Goal: Task Accomplishment & Management: Use online tool/utility

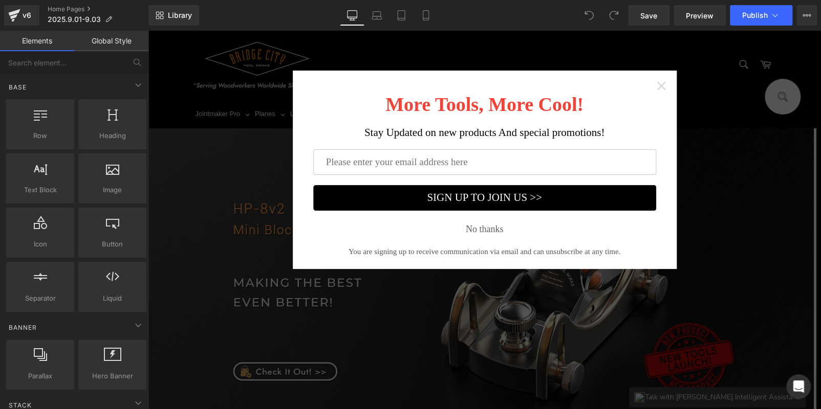
click at [656, 86] on icon "Close widget" at bounding box center [661, 86] width 10 height 10
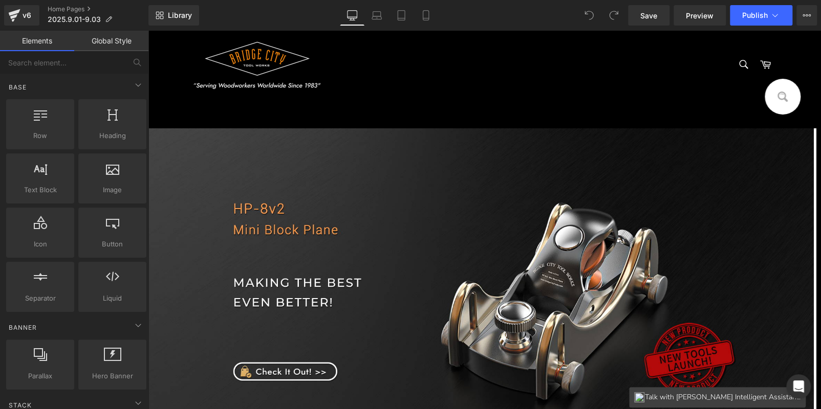
scroll to position [307, 0]
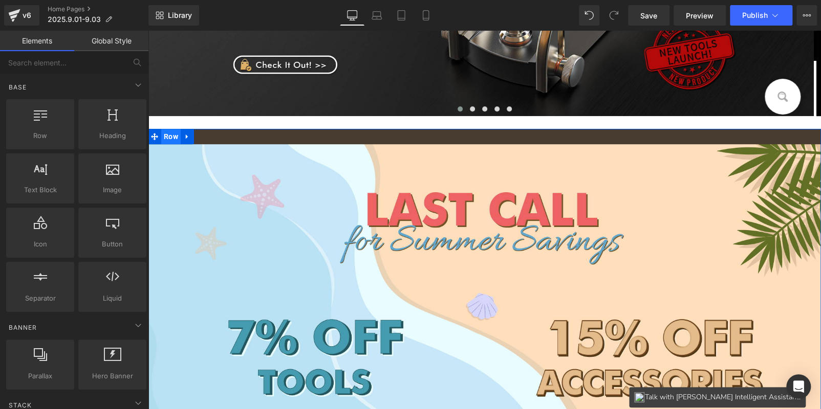
click at [164, 135] on span "Row" at bounding box center [170, 136] width 19 height 15
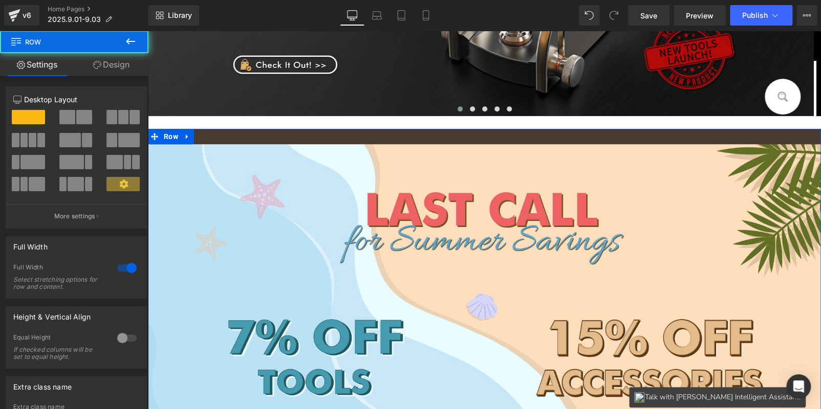
click at [124, 62] on link "Design" at bounding box center [111, 64] width 74 height 23
click at [0, 0] on div "Background" at bounding box center [0, 0] width 0 height 0
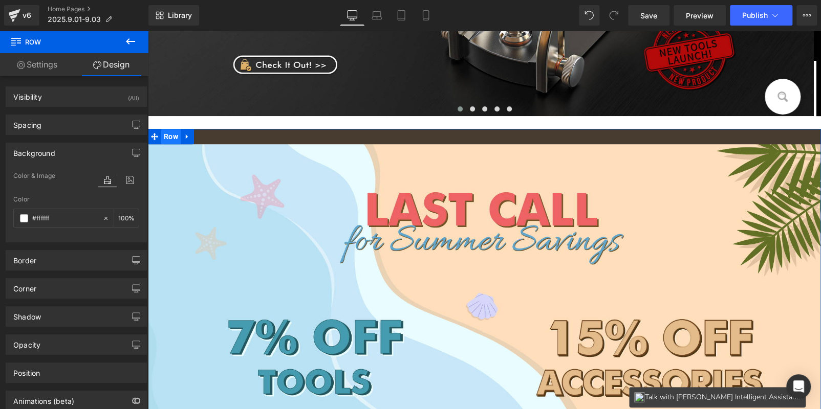
click at [164, 136] on span "Row" at bounding box center [170, 136] width 19 height 15
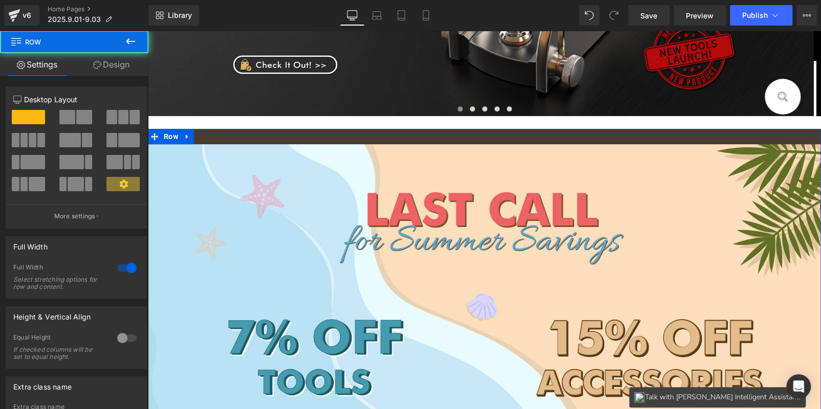
click at [102, 60] on link "Design" at bounding box center [111, 64] width 74 height 23
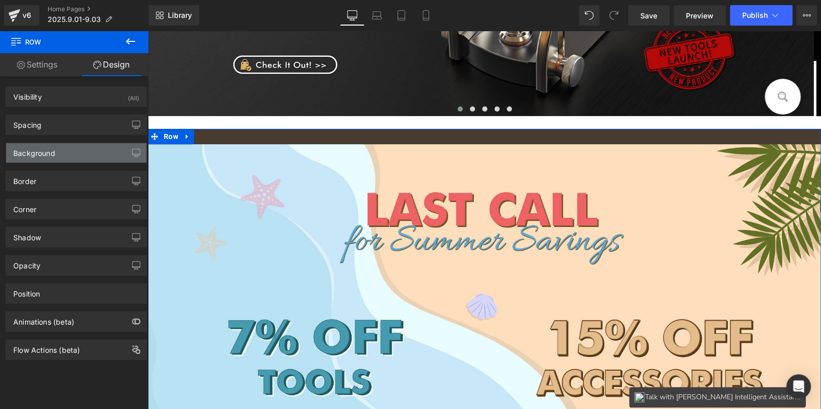
click at [44, 158] on div "Background" at bounding box center [76, 152] width 140 height 19
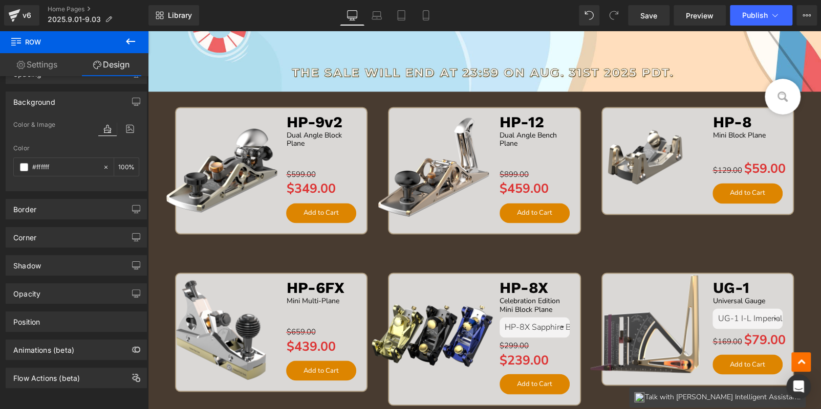
scroll to position [767, 0]
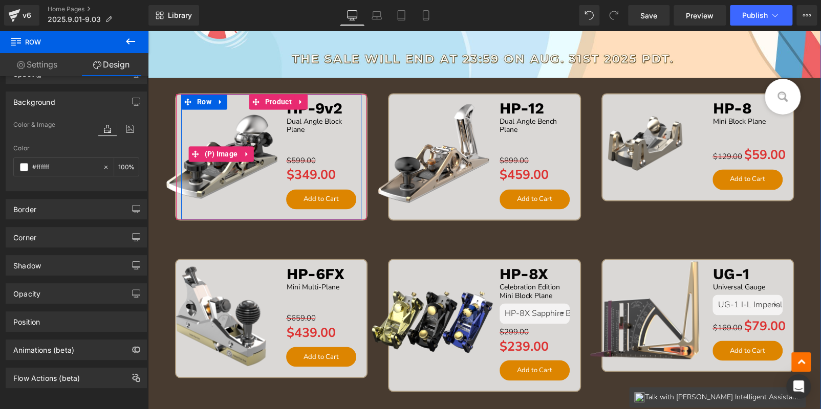
click at [156, 218] on img at bounding box center [221, 154] width 131 height 131
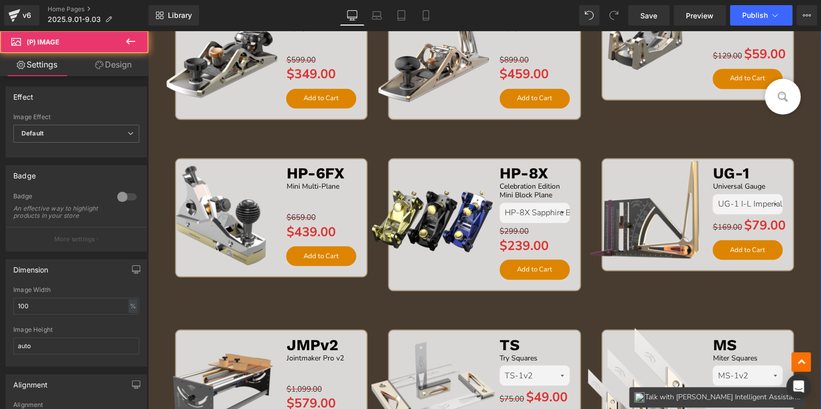
scroll to position [869, 0]
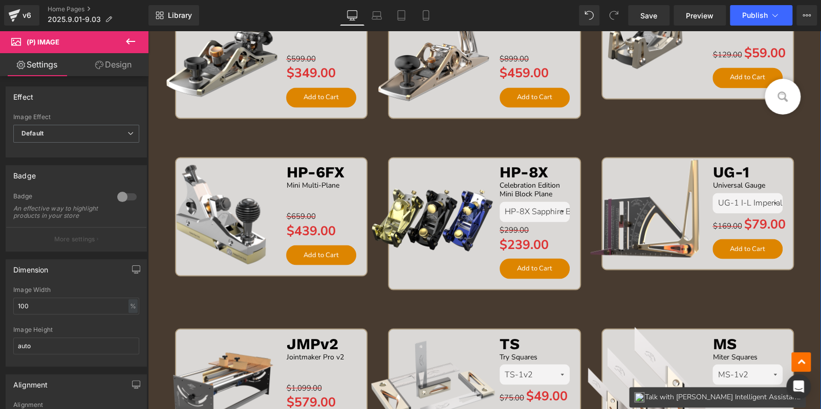
click at [158, 295] on div "Image Sale Off (P) Image HP-9v2 Text Block Dual Angle Block Plane Text Block Se…" at bounding box center [484, 26] width 673 height 889
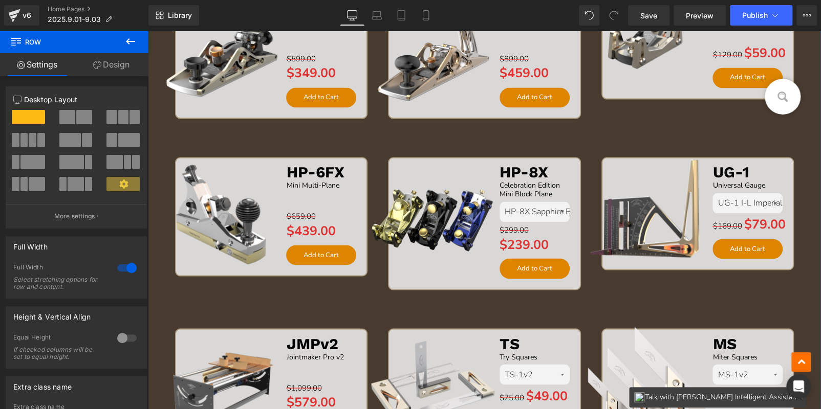
click at [107, 56] on link "Design" at bounding box center [111, 64] width 74 height 23
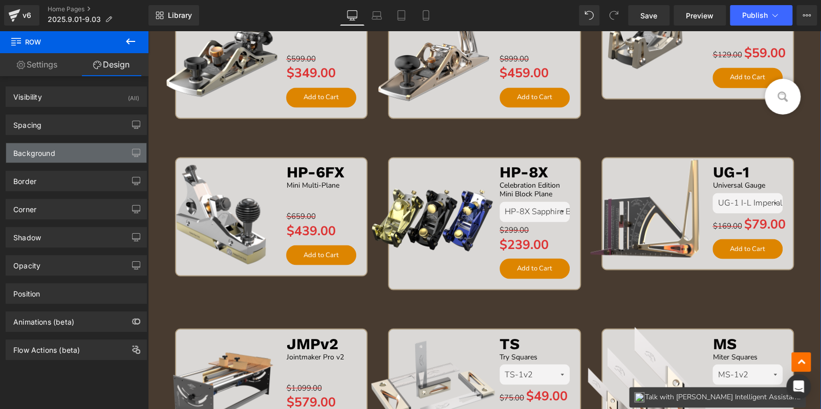
click at [63, 153] on div "Background" at bounding box center [76, 152] width 140 height 19
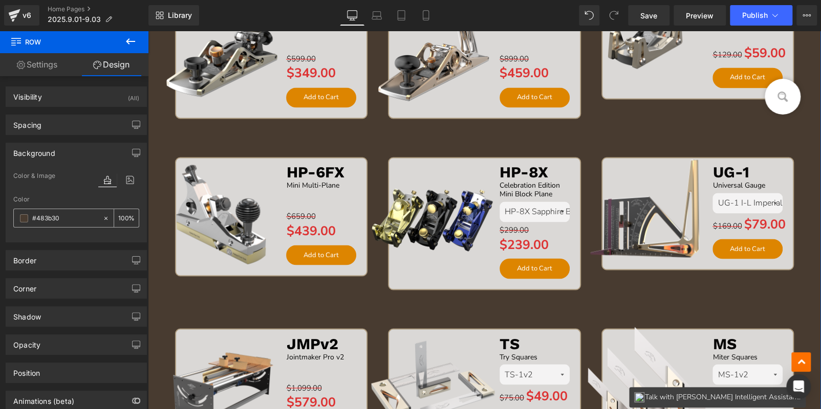
click at [69, 216] on input "text" at bounding box center [64, 218] width 65 height 11
paste input "faecd1"
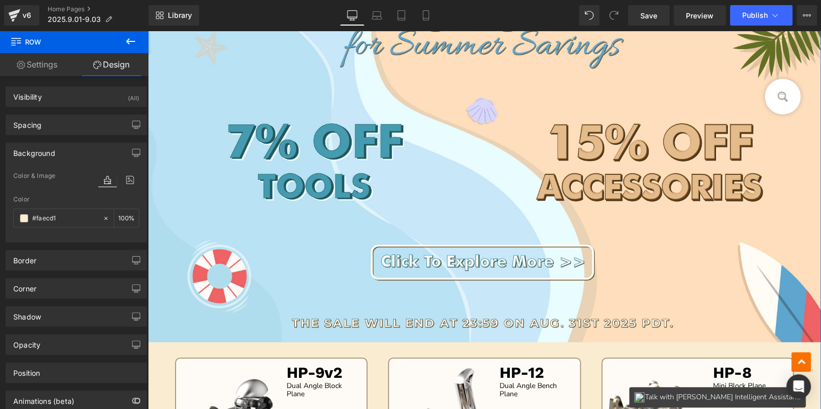
scroll to position [512, 0]
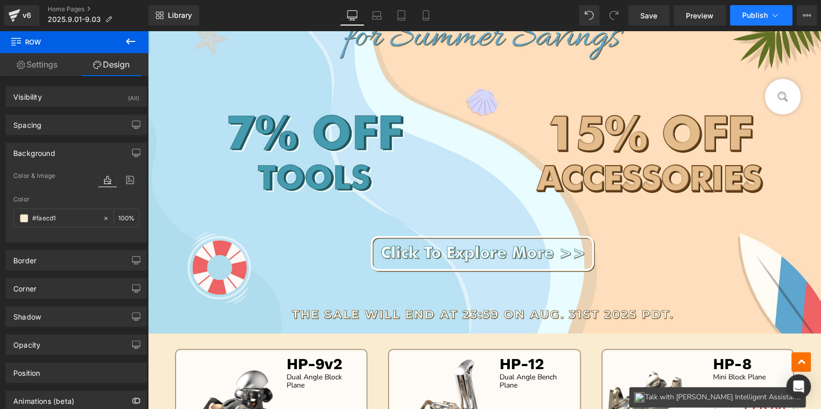
type input "#faecd1"
click at [753, 17] on span "Publish" at bounding box center [755, 15] width 26 height 8
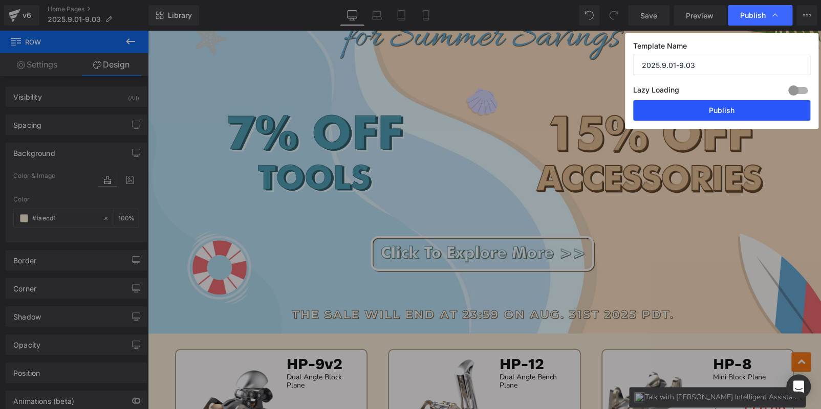
drag, startPoint x: 726, startPoint y: 112, endPoint x: 580, endPoint y: 82, distance: 149.9
click at [726, 112] on button "Publish" at bounding box center [721, 110] width 177 height 20
